Goal: Check status: Check status

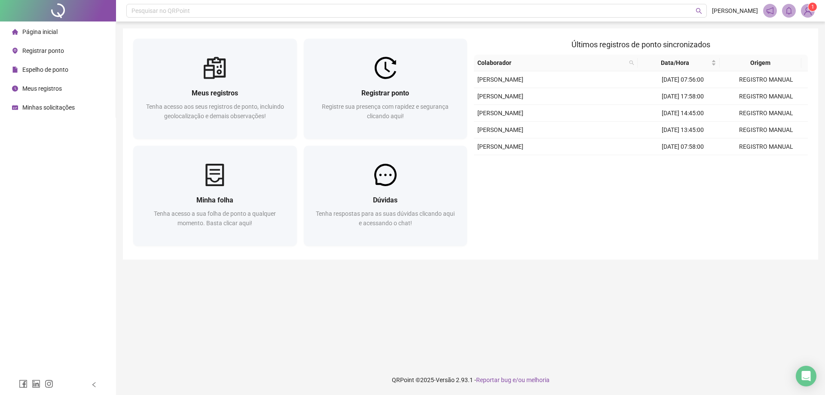
click at [47, 50] on span "Registrar ponto" at bounding box center [43, 50] width 42 height 7
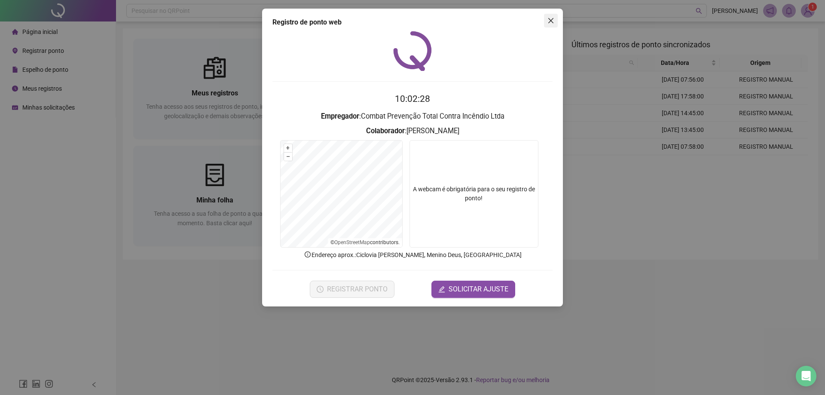
click at [548, 19] on icon "close" at bounding box center [550, 20] width 7 height 7
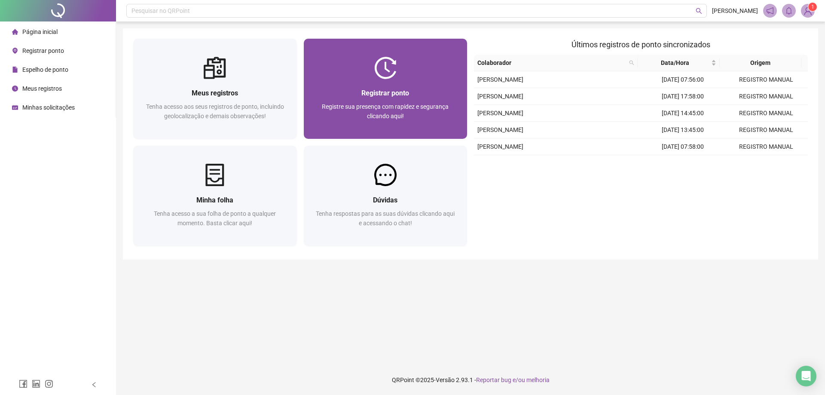
click at [397, 99] on div "Registrar ponto Registre sua presença com rapidez e segurança clicando aqui!" at bounding box center [385, 109] width 143 height 43
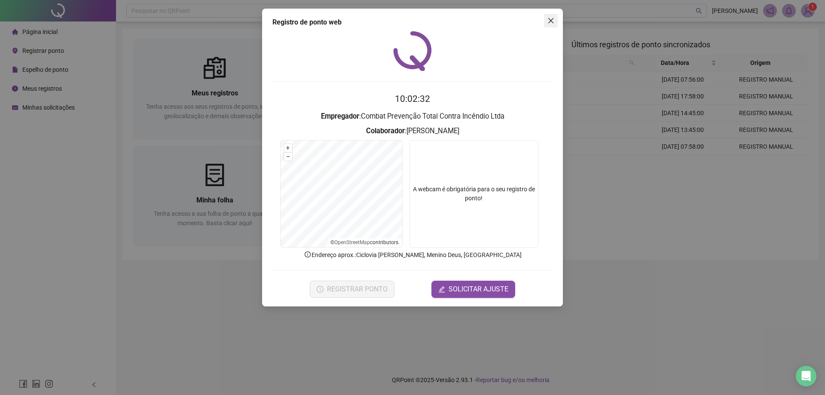
click at [549, 24] on button "Close" at bounding box center [551, 21] width 14 height 14
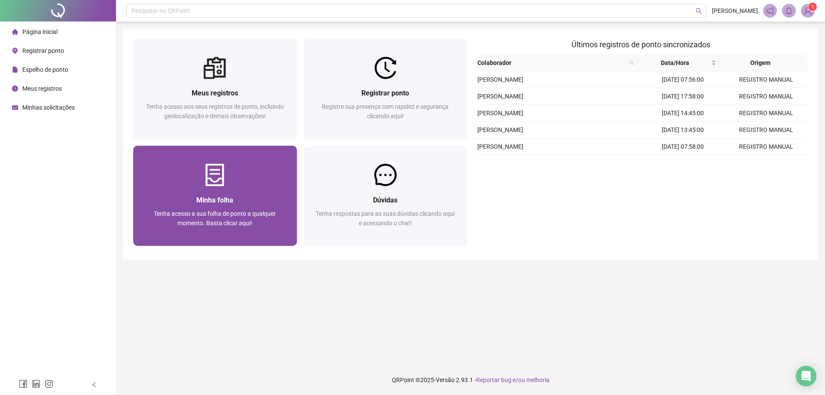
click at [150, 208] on div "Minha folha Tenha acesso a sua folha de ponto a qualquer momento. Basta clicar …" at bounding box center [215, 216] width 143 height 43
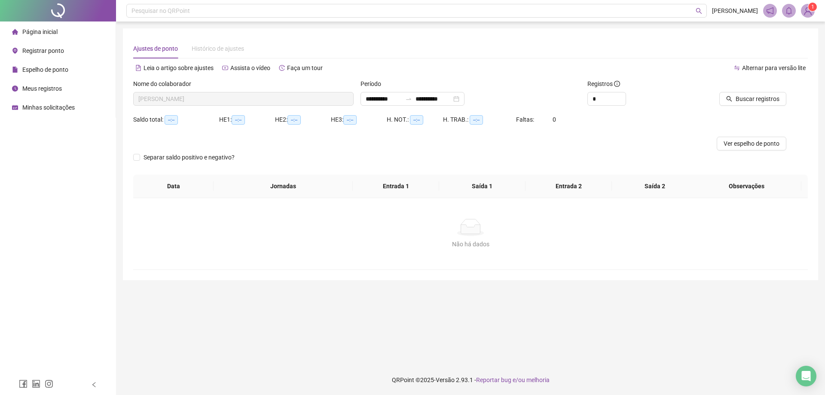
type input "**********"
click at [766, 98] on span "Buscar registros" at bounding box center [758, 98] width 44 height 9
